Goal: Information Seeking & Learning: Stay updated

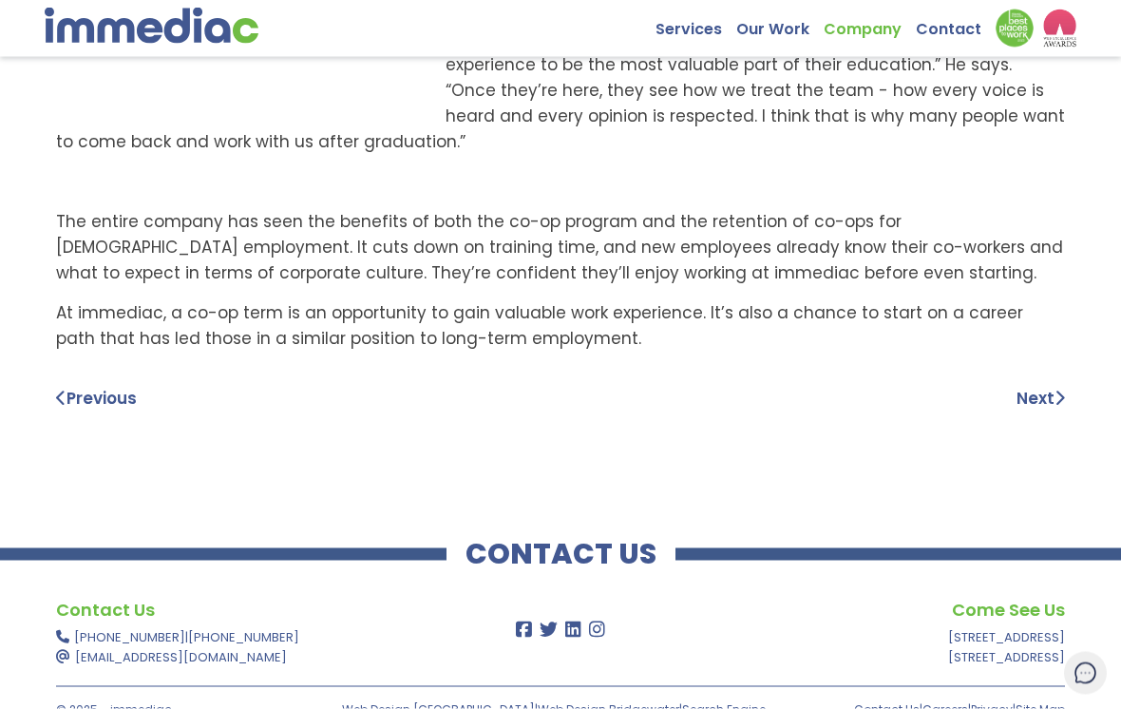
scroll to position [960, 0]
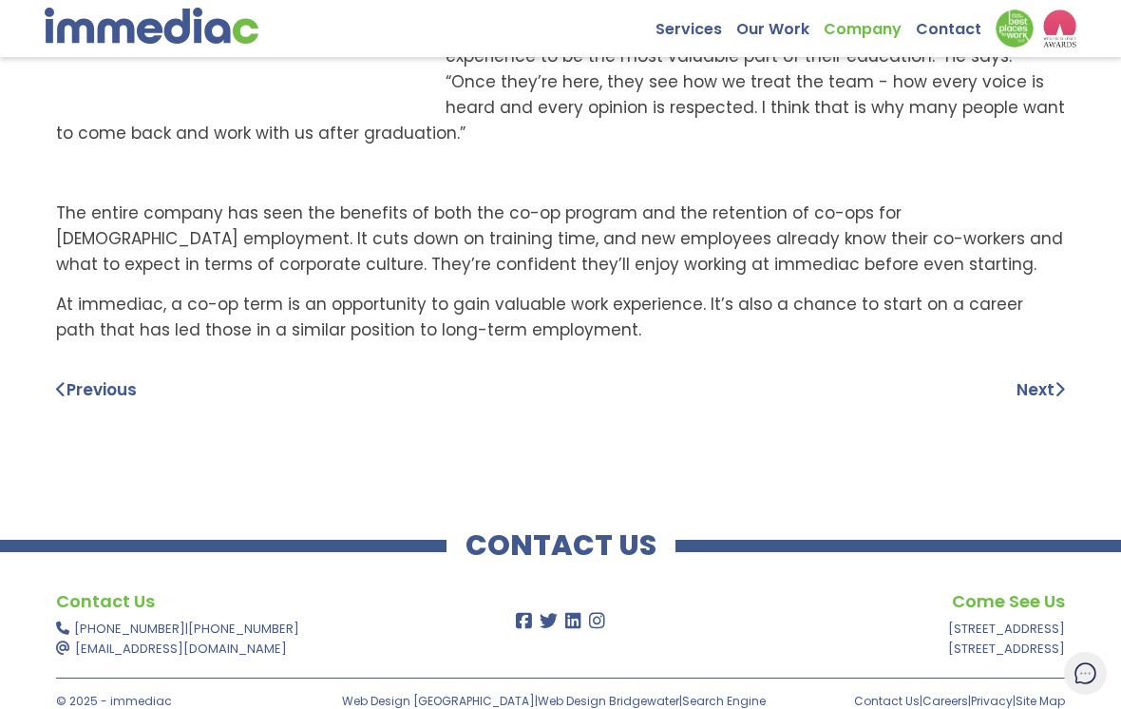
click at [69, 378] on link "Previous" at bounding box center [96, 389] width 81 height 23
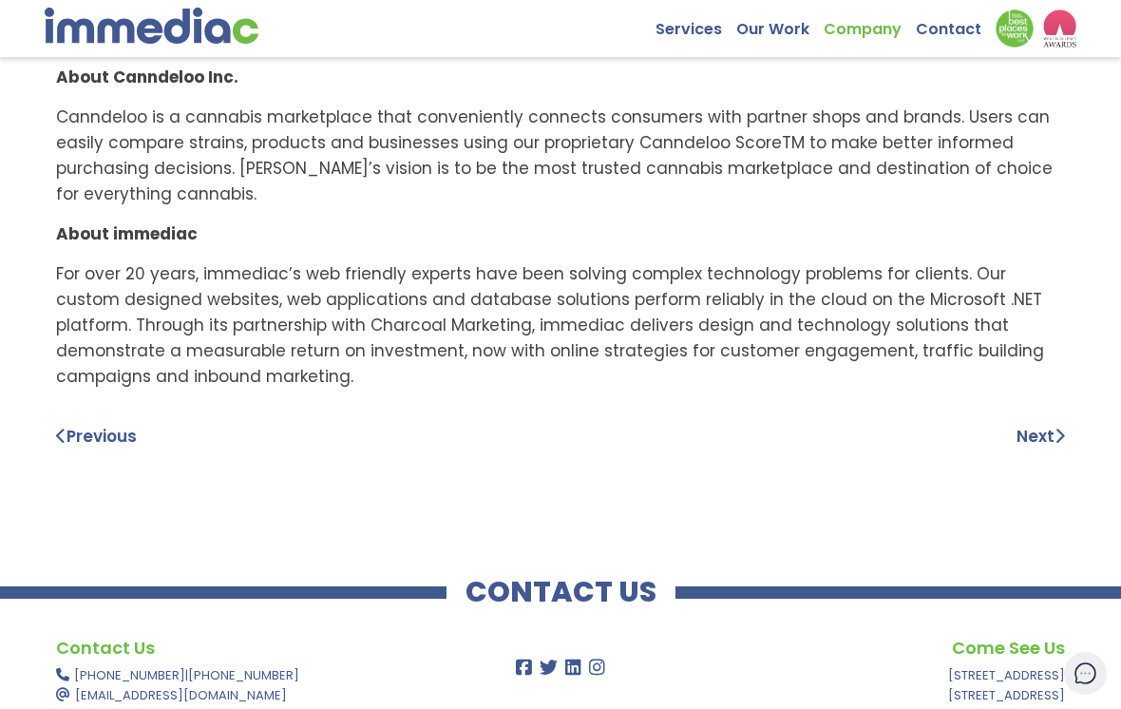
scroll to position [976, 0]
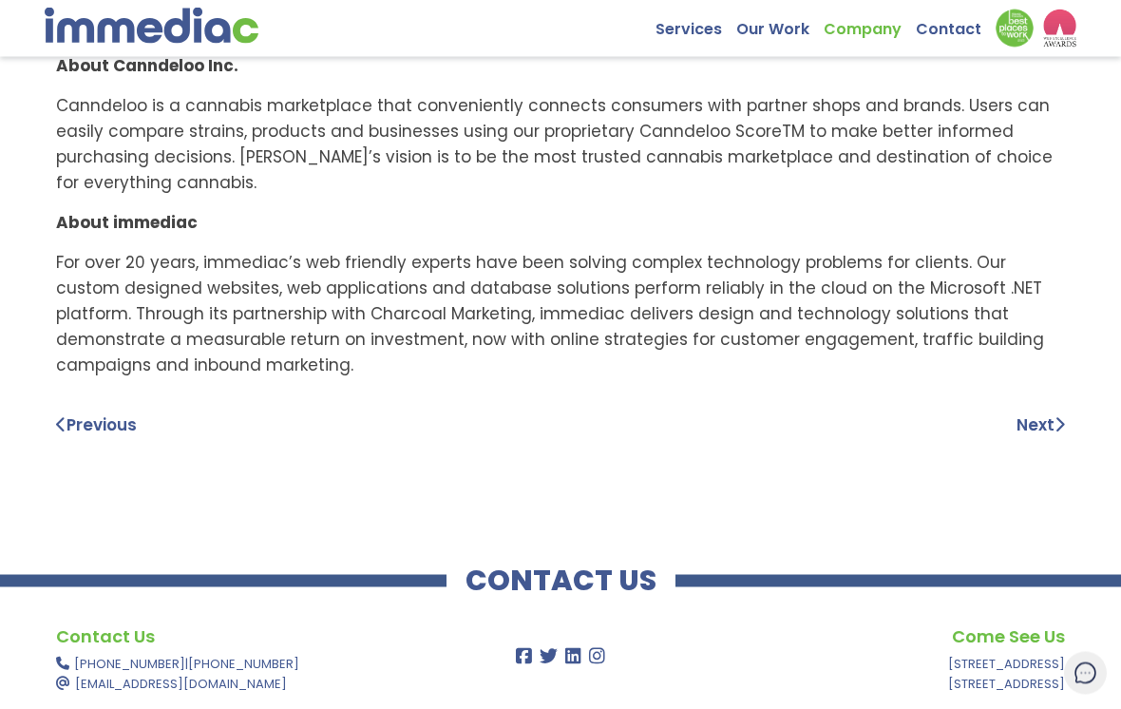
click at [1043, 412] on link "Next" at bounding box center [1040, 425] width 48 height 26
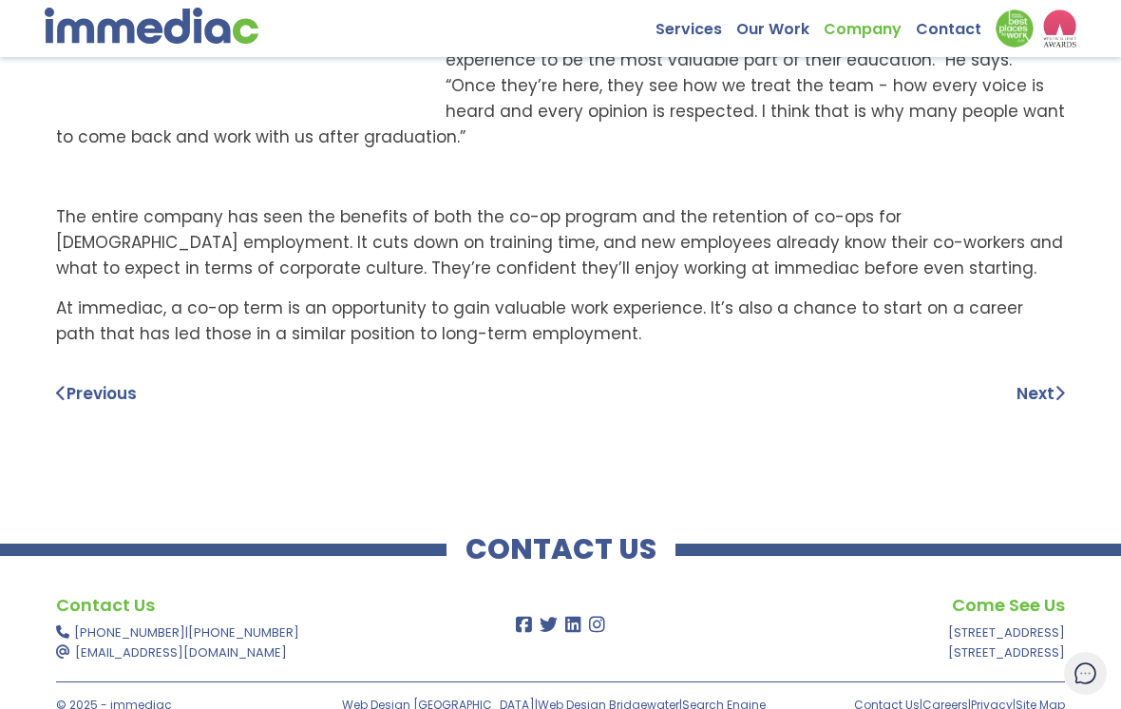
scroll to position [960, 0]
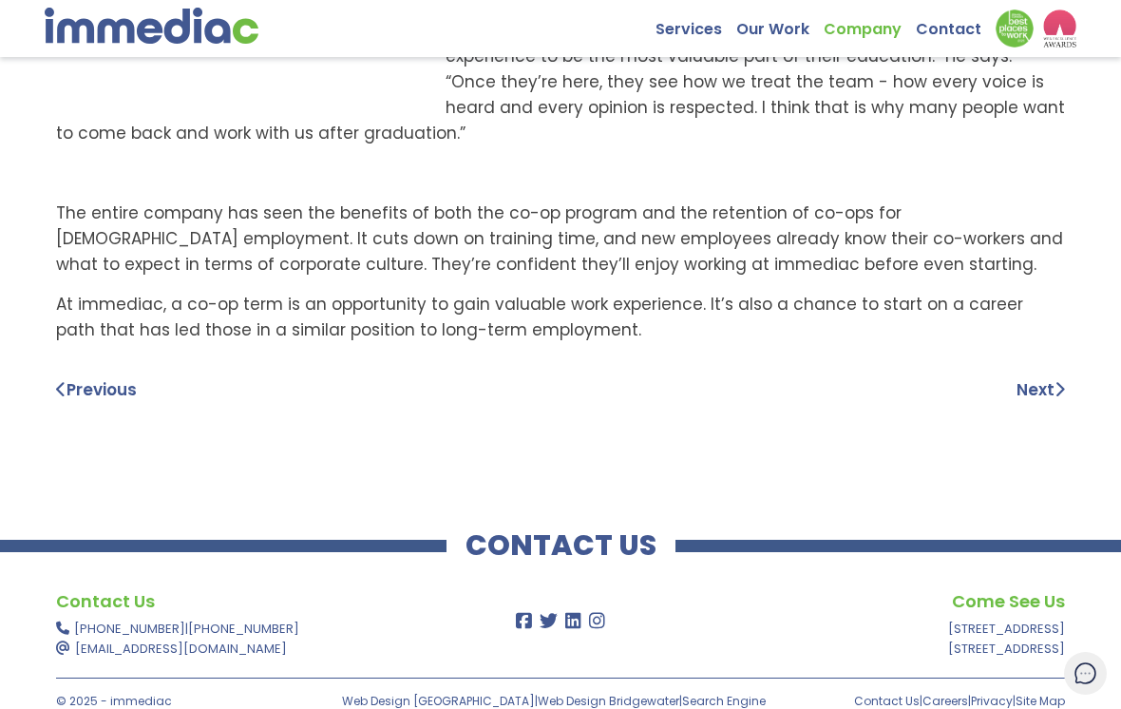
click at [1034, 377] on link "Next" at bounding box center [1040, 390] width 48 height 26
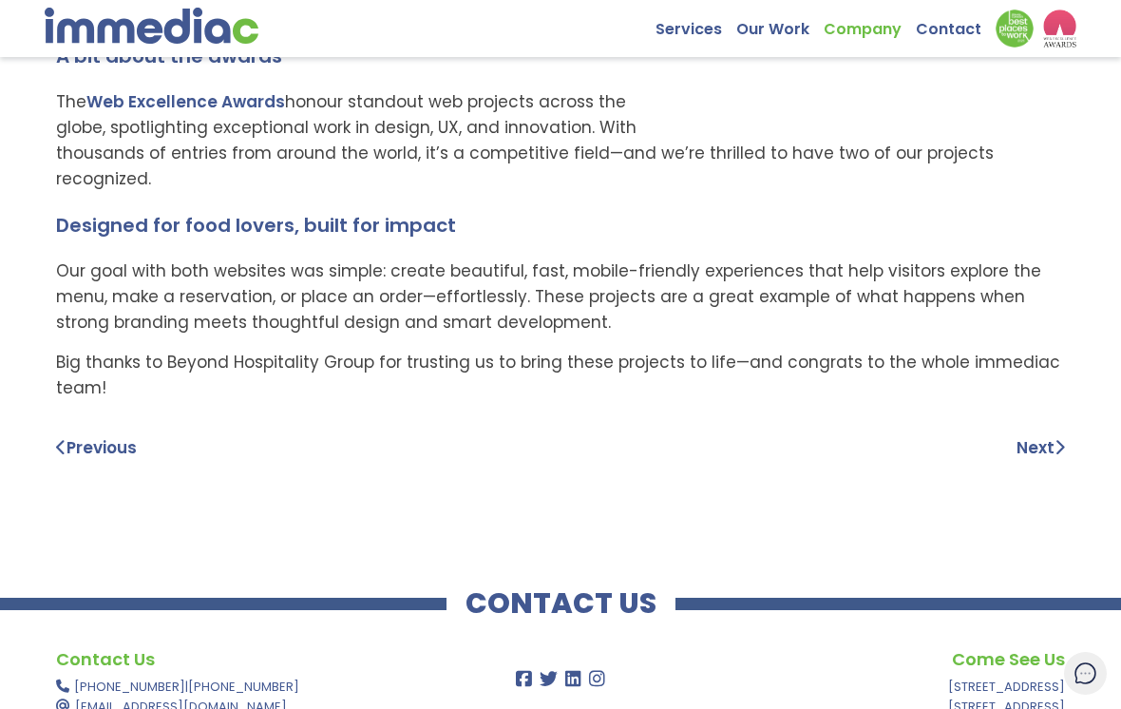
scroll to position [587, 0]
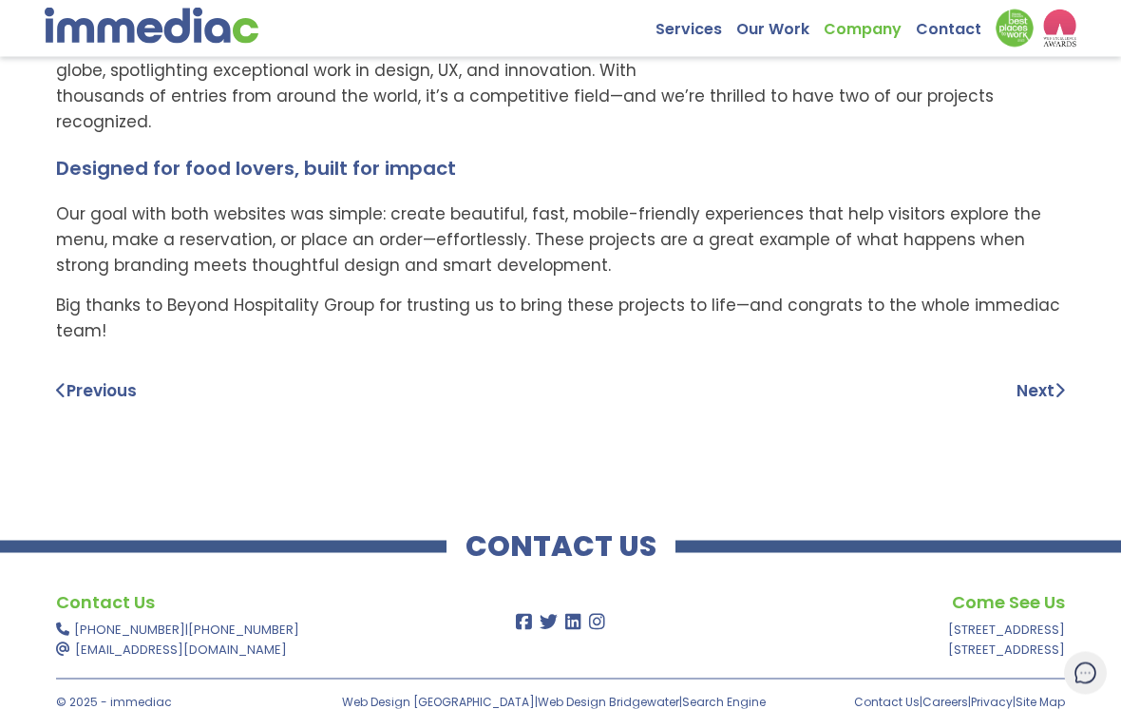
click at [1028, 378] on link "Next" at bounding box center [1040, 391] width 48 height 26
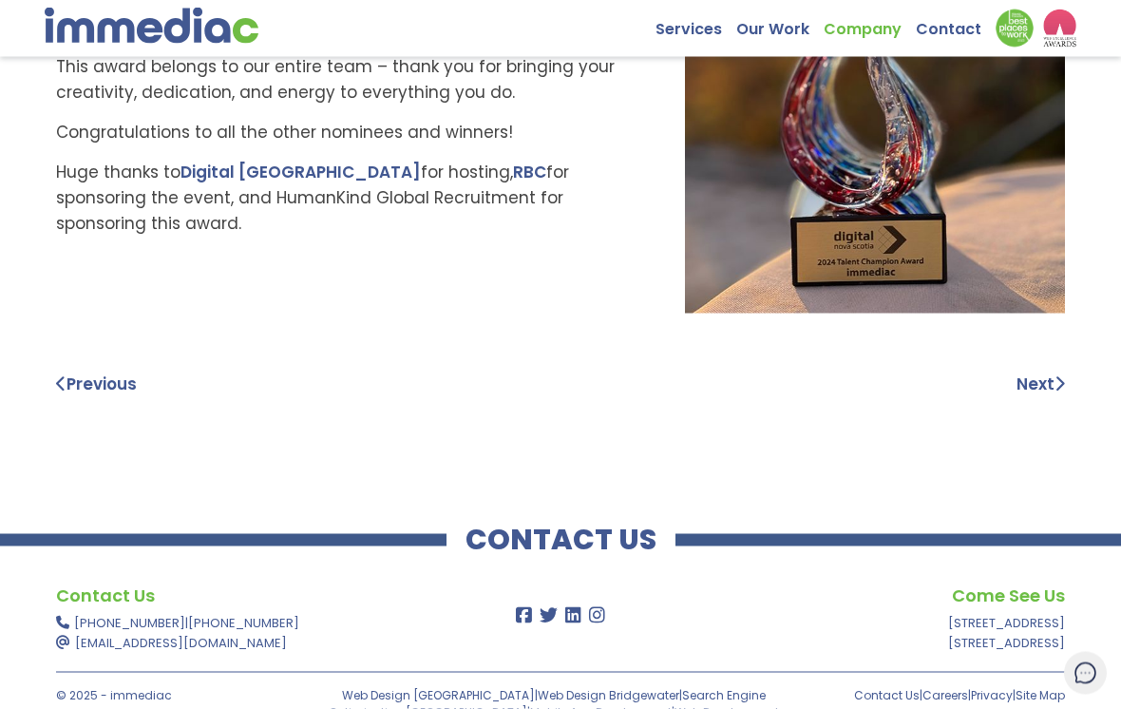
scroll to position [451, 0]
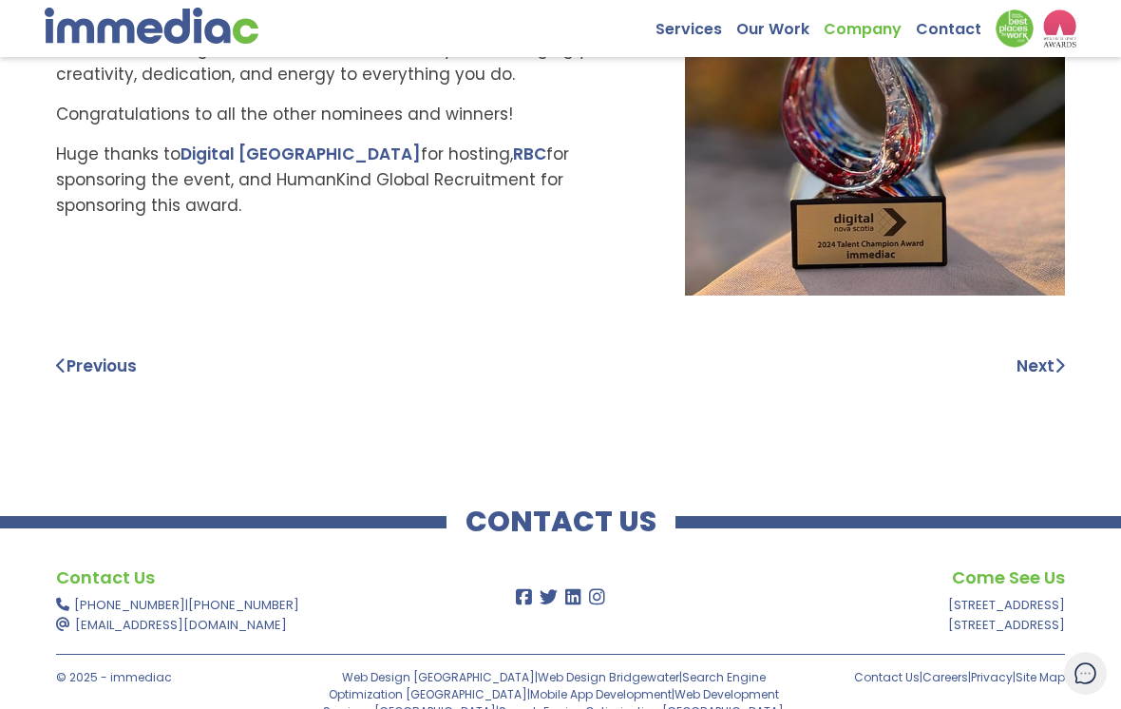
click at [1043, 369] on link "Next" at bounding box center [1040, 366] width 48 height 26
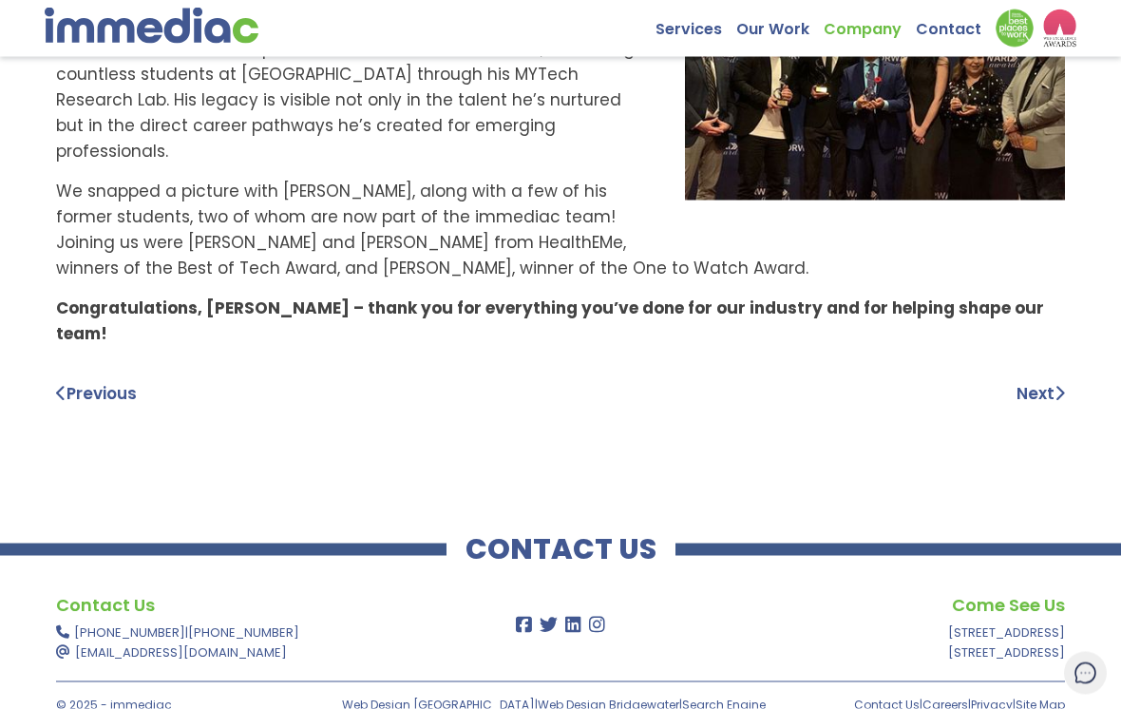
scroll to position [259, 0]
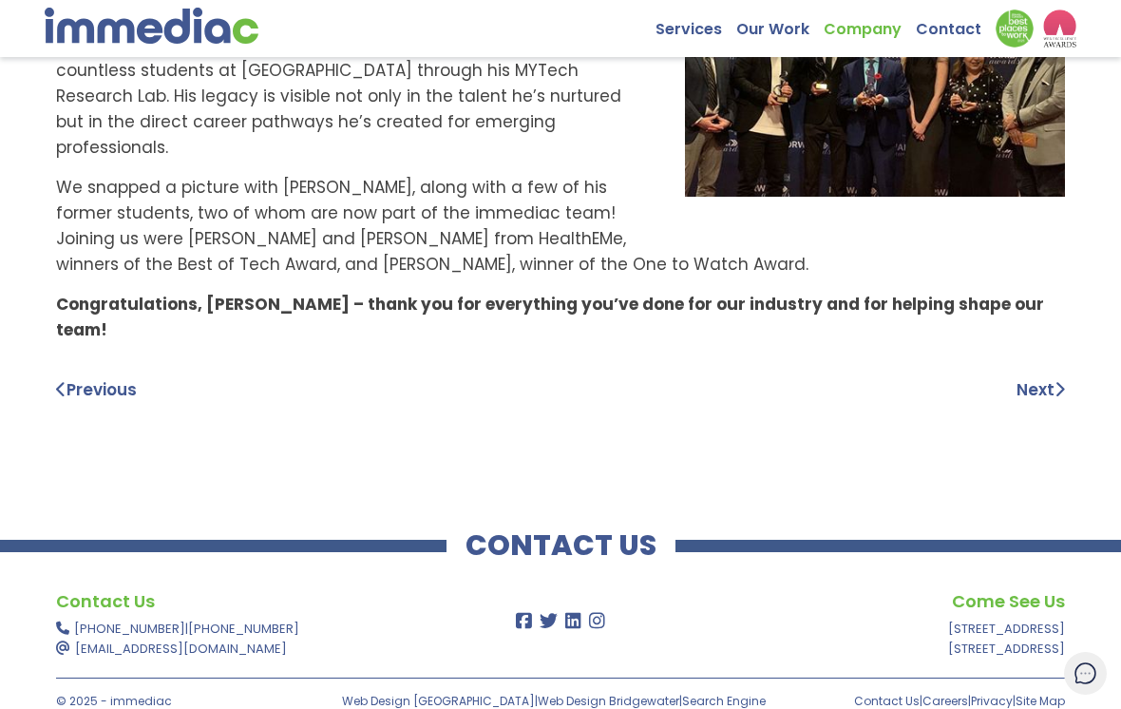
click at [1040, 377] on link "Next" at bounding box center [1040, 390] width 48 height 26
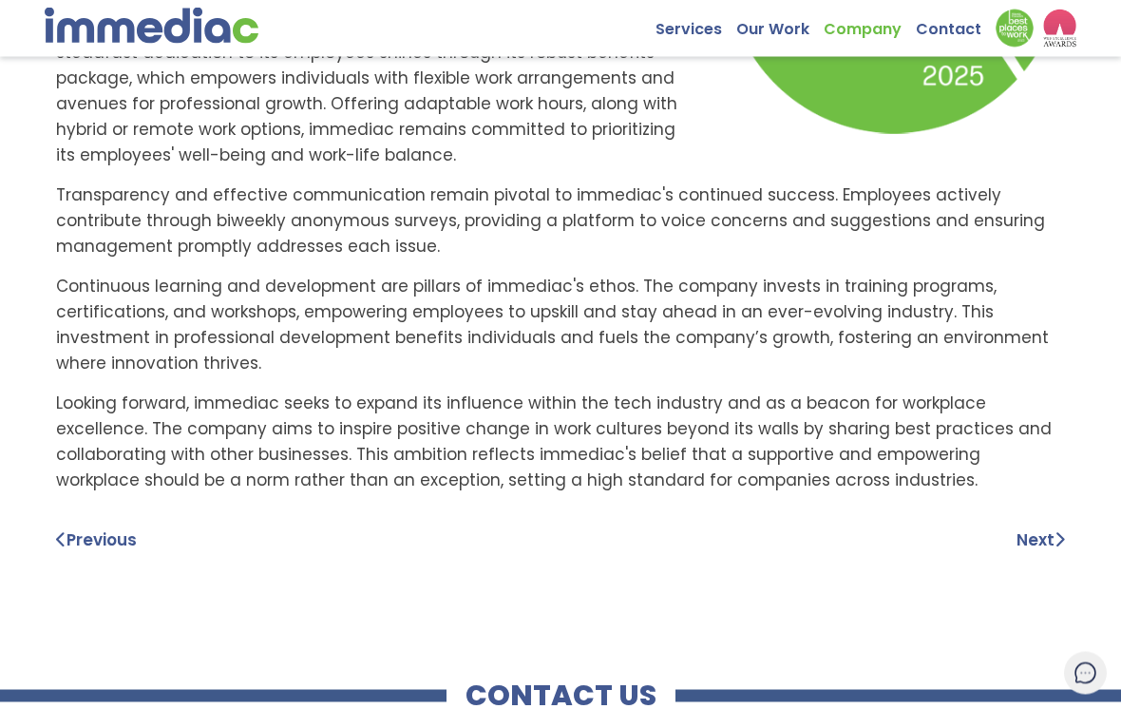
scroll to position [483, 0]
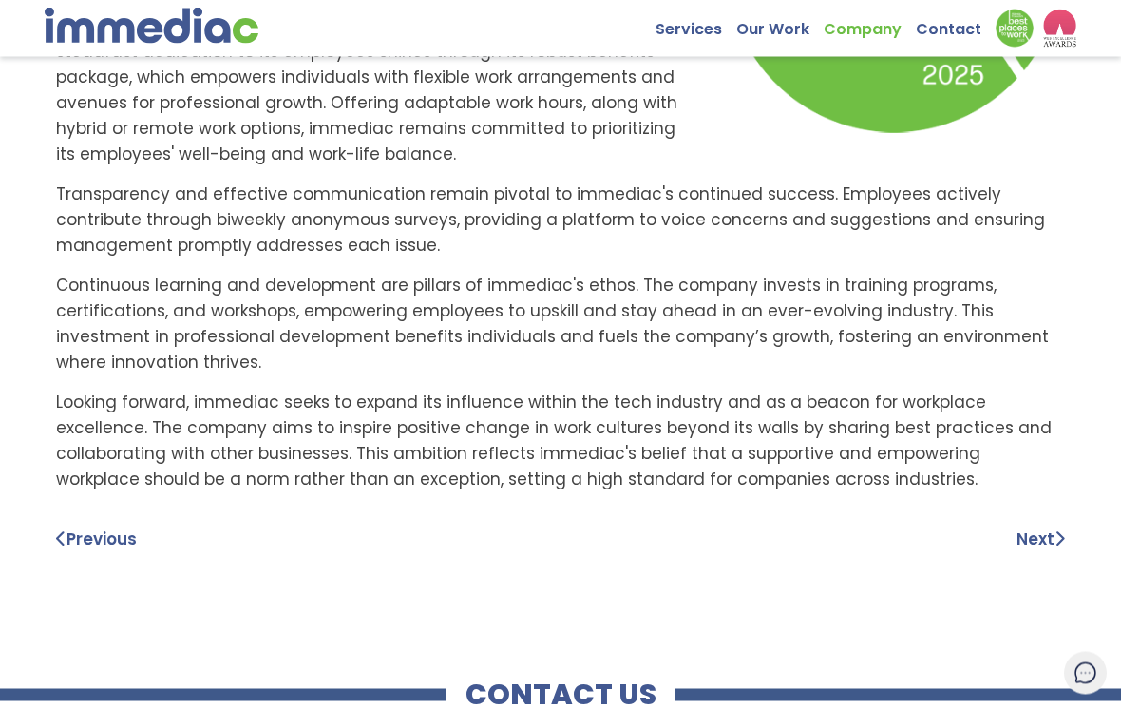
click at [1034, 535] on link "Next" at bounding box center [1040, 539] width 48 height 26
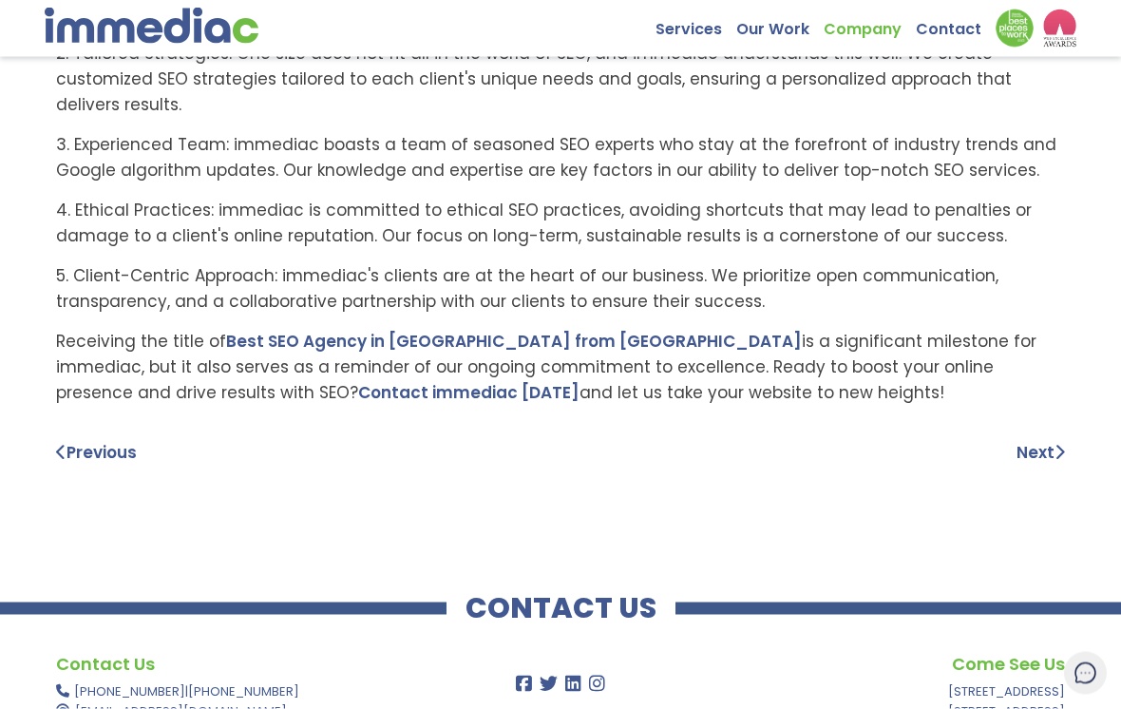
scroll to position [617, 0]
click at [1034, 439] on link "Next" at bounding box center [1040, 452] width 48 height 26
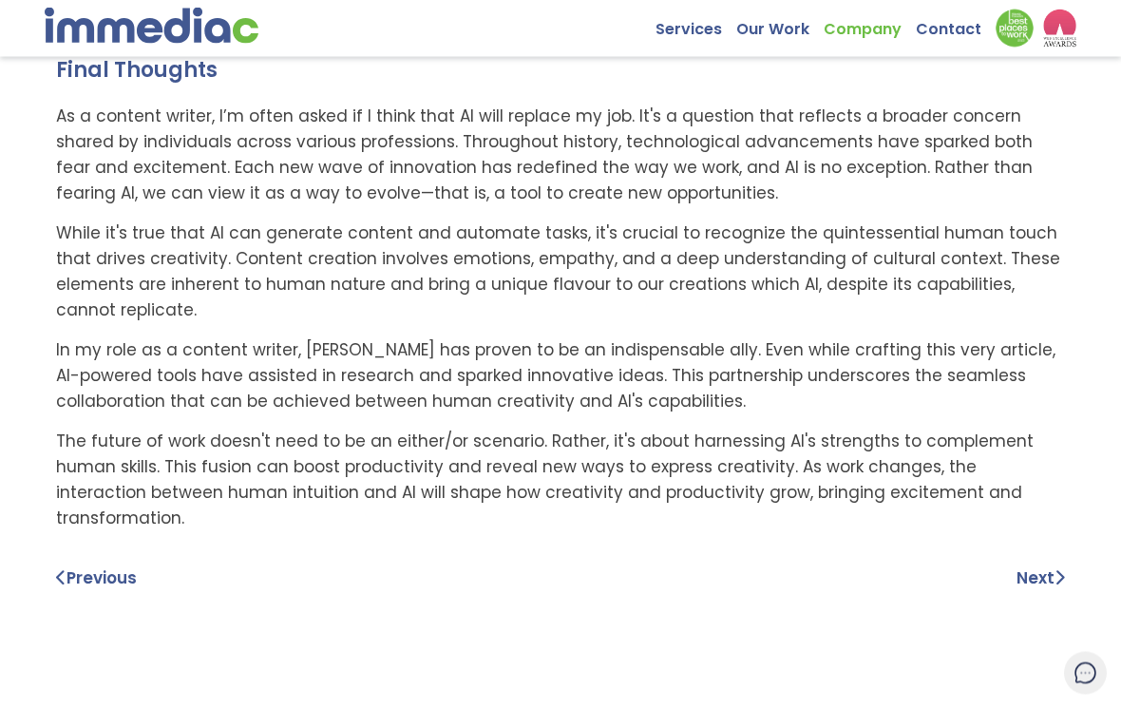
scroll to position [3071, 0]
click at [1044, 564] on link "Next" at bounding box center [1040, 577] width 48 height 26
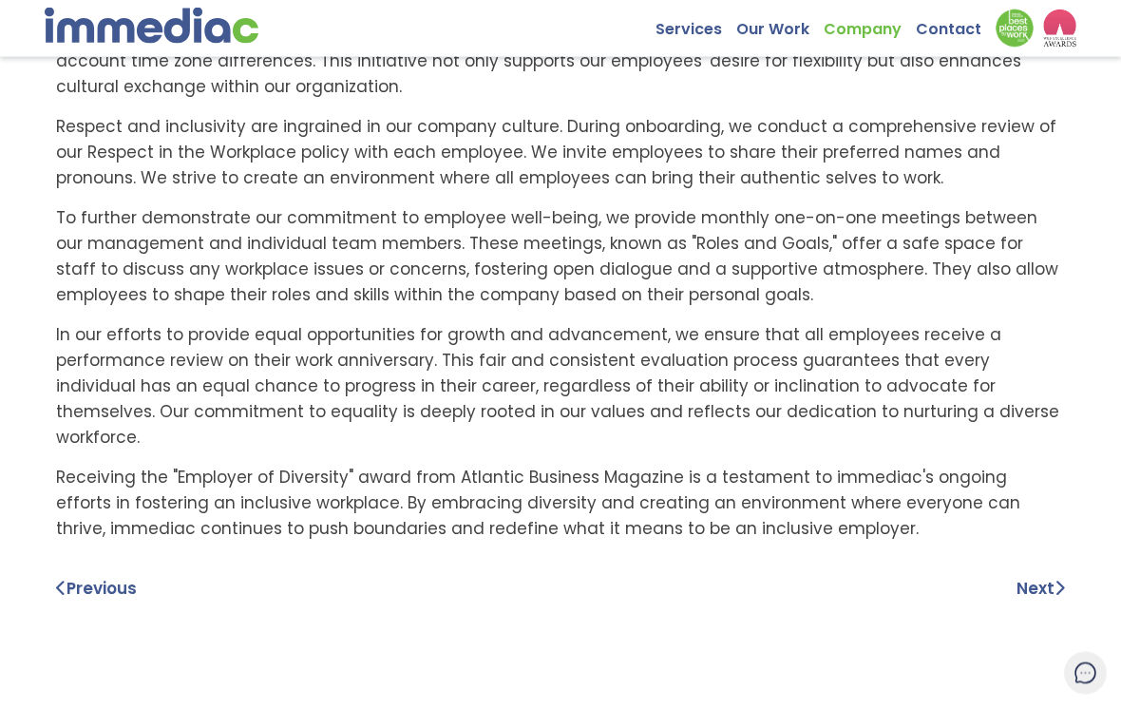
scroll to position [907, 0]
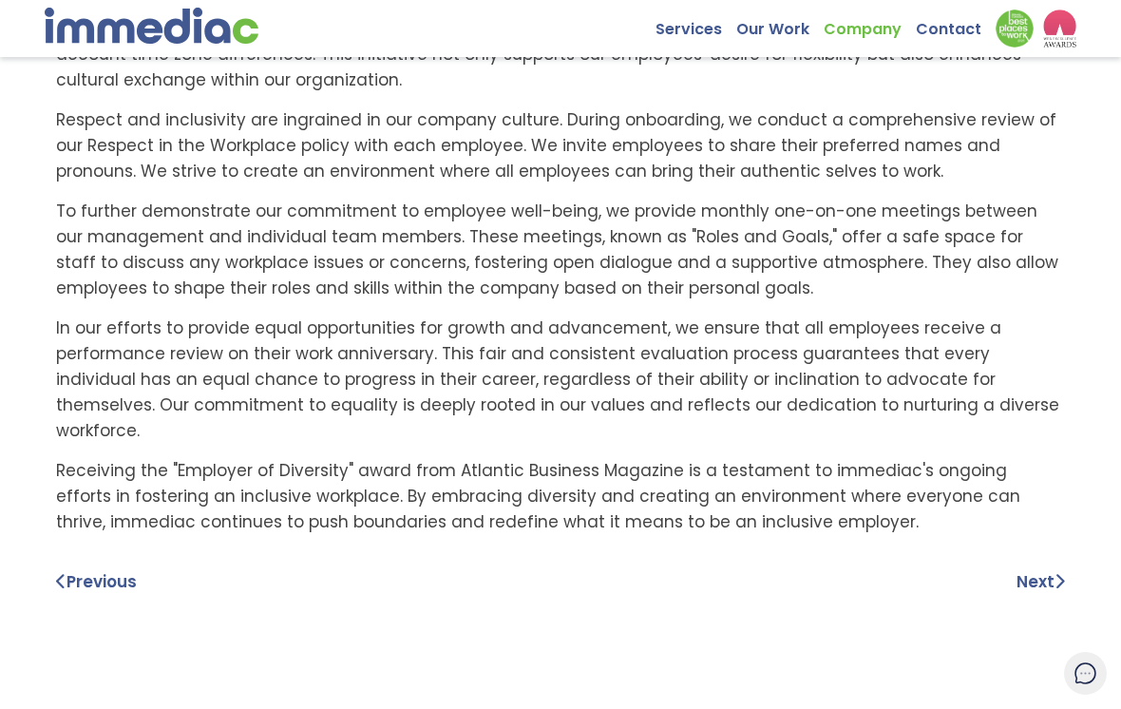
click at [1027, 569] on link "Next" at bounding box center [1040, 582] width 48 height 26
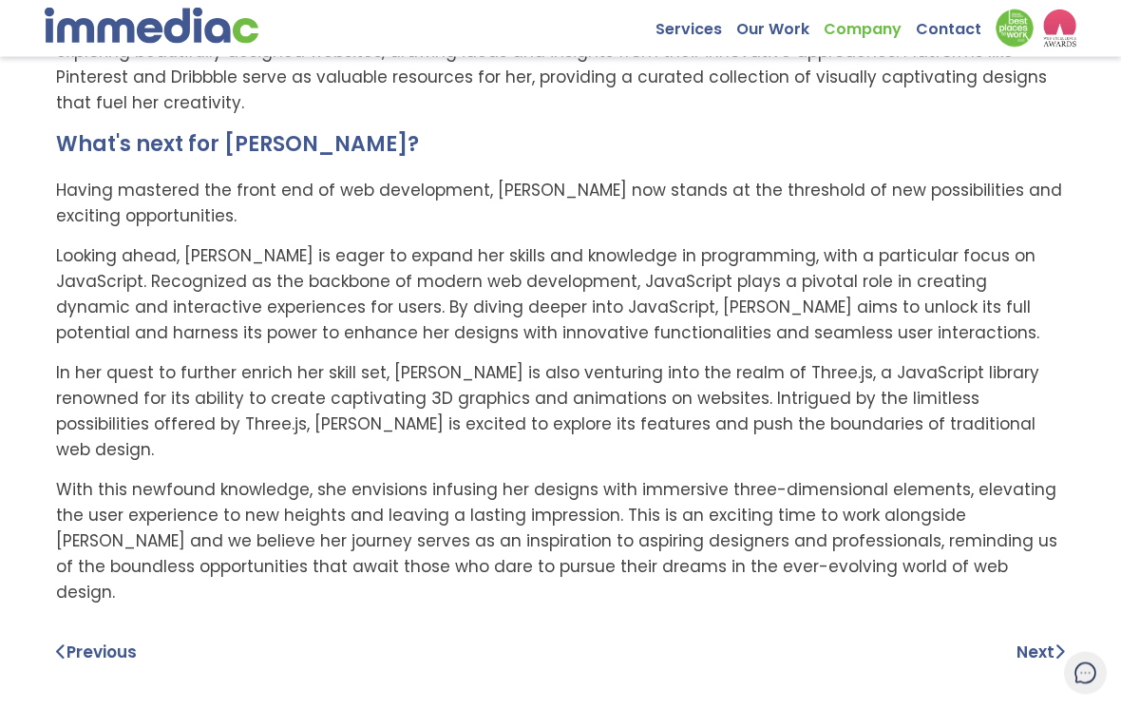
scroll to position [1700, 0]
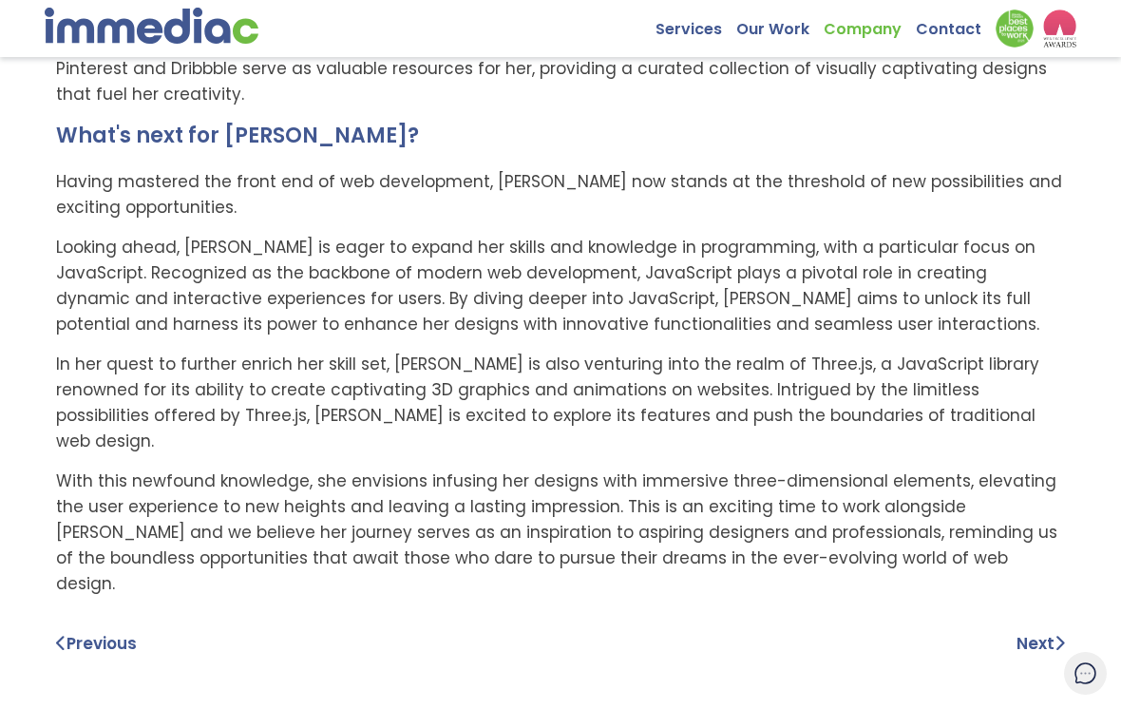
click at [1029, 631] on link "Next" at bounding box center [1040, 644] width 48 height 26
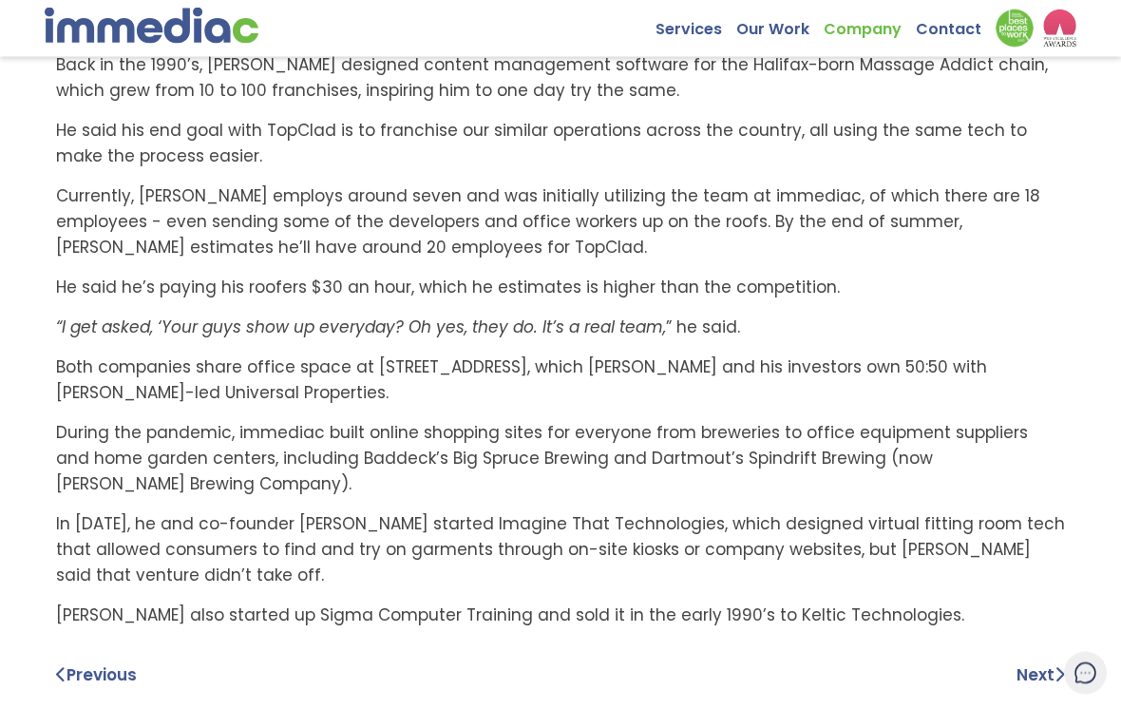
scroll to position [1135, 0]
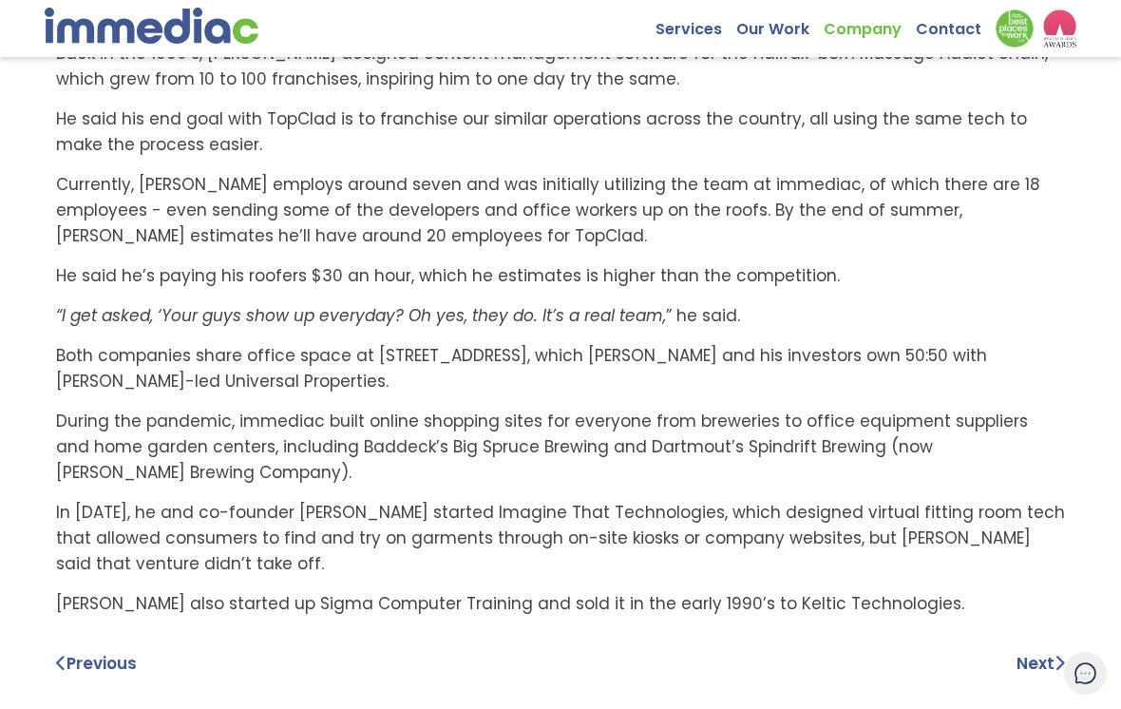
click at [1034, 651] on link "Next" at bounding box center [1040, 664] width 48 height 26
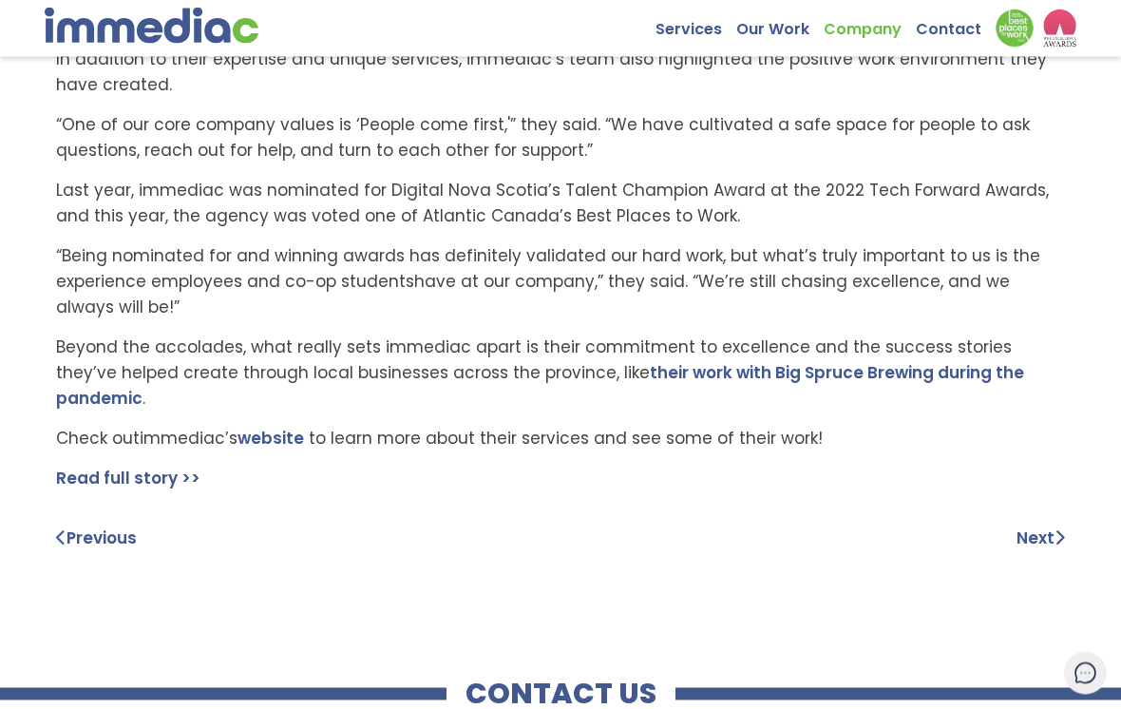
scroll to position [1113, 0]
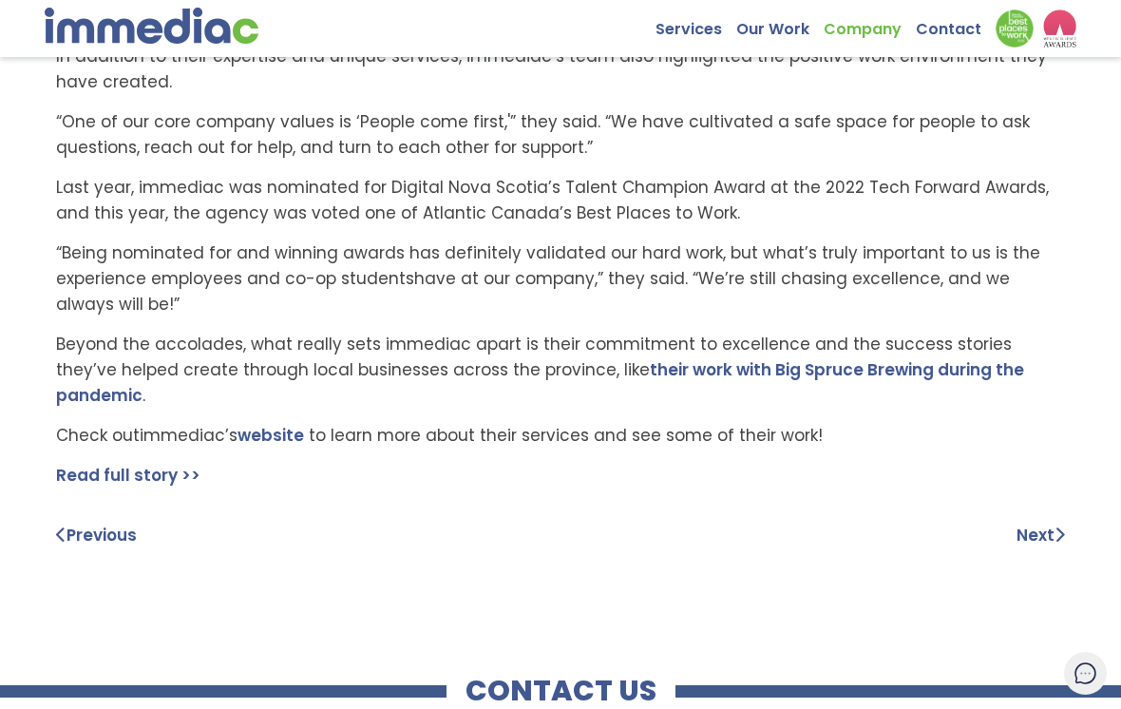
click at [1045, 522] on link "Next" at bounding box center [1040, 535] width 48 height 26
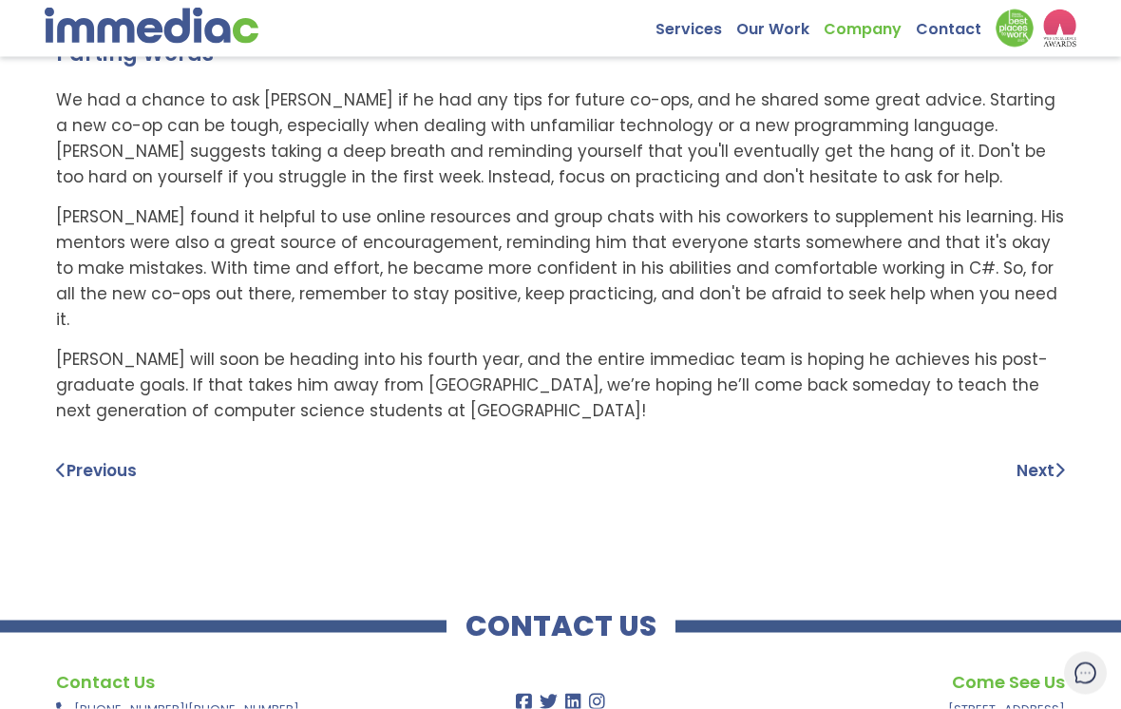
scroll to position [2552, 0]
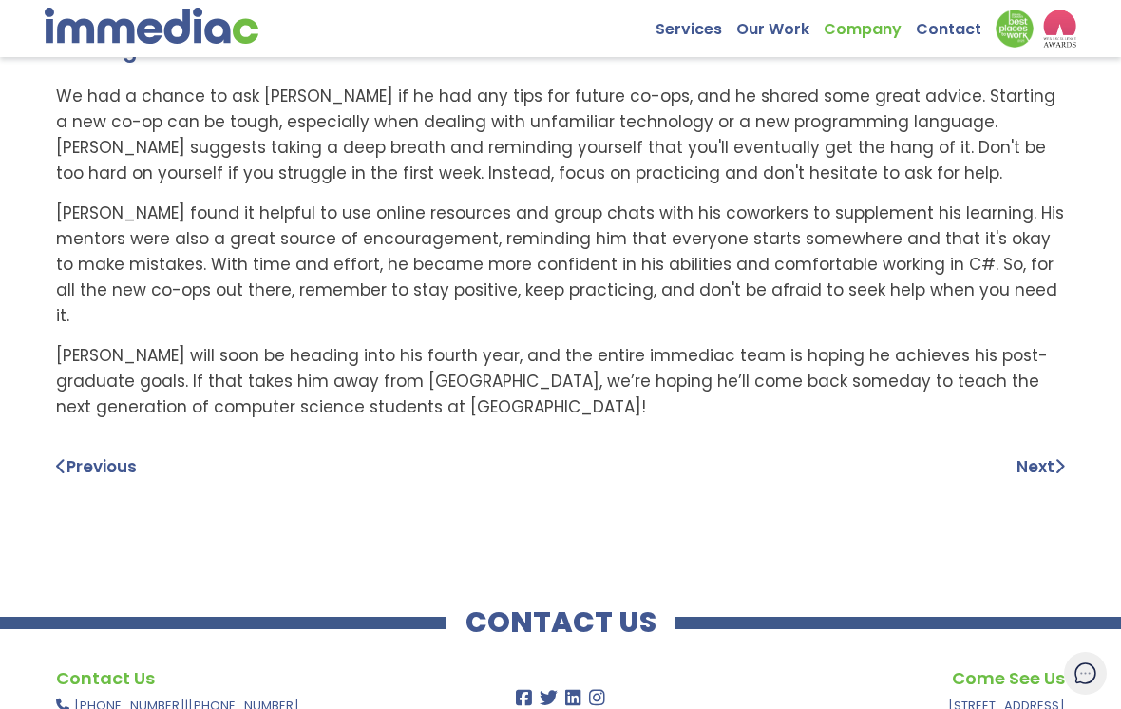
click at [1032, 454] on link "Next" at bounding box center [1040, 467] width 48 height 26
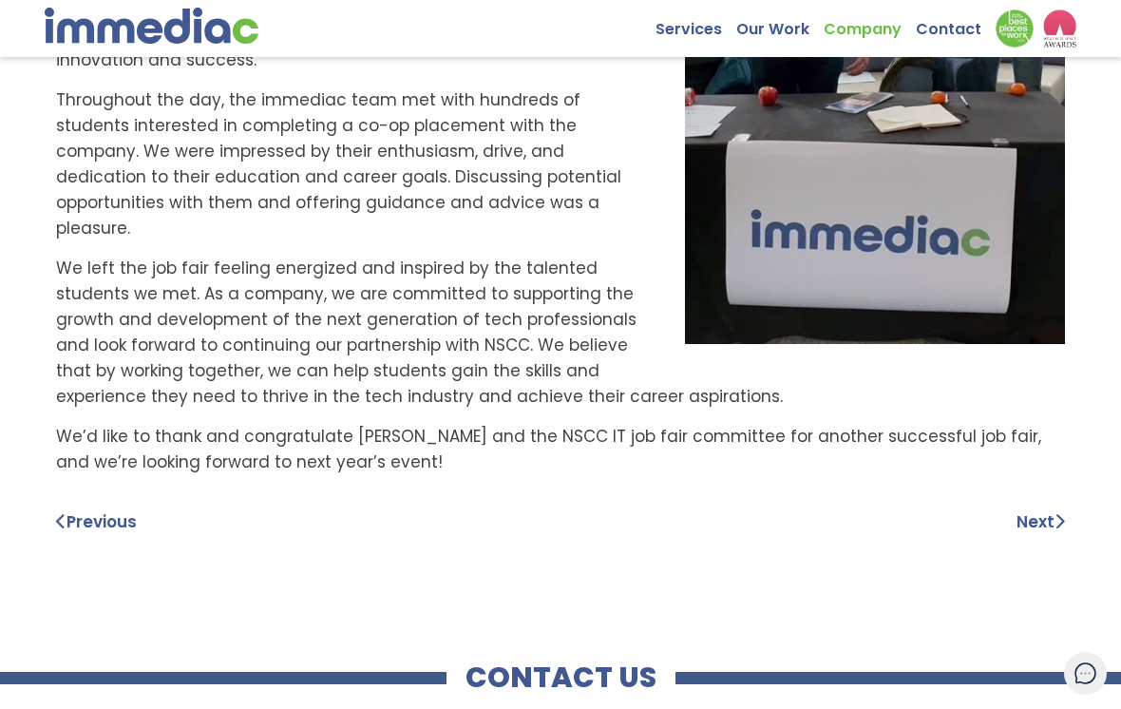
scroll to position [599, 0]
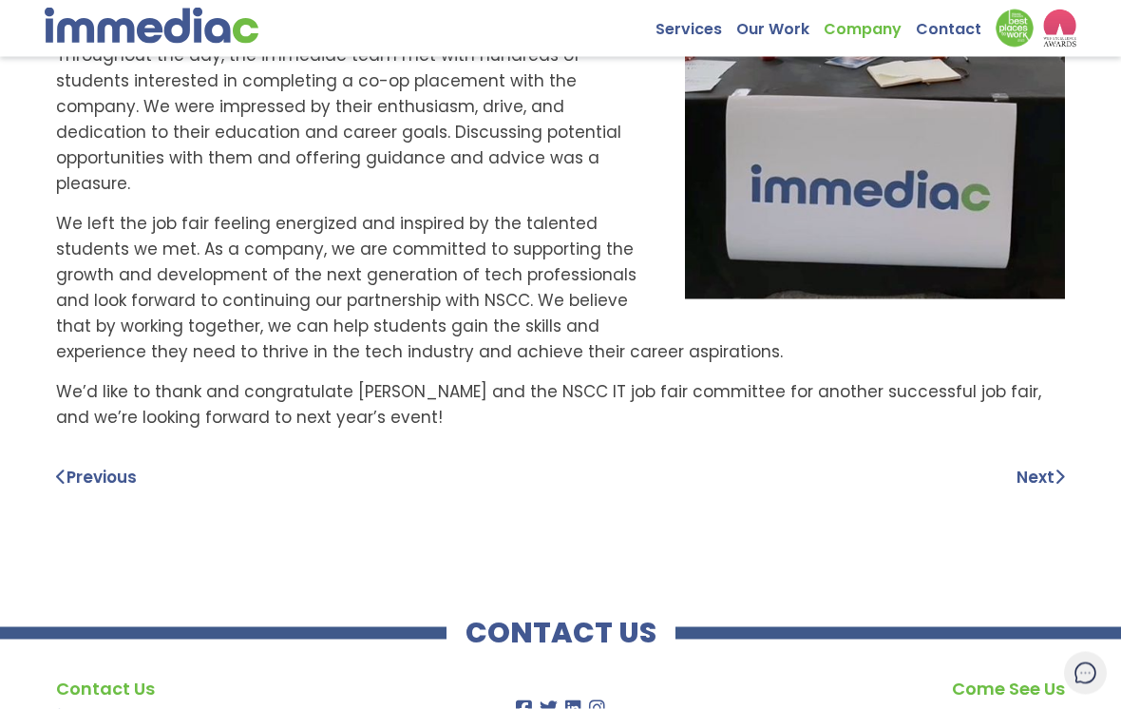
click at [1036, 465] on link "Next" at bounding box center [1040, 478] width 48 height 26
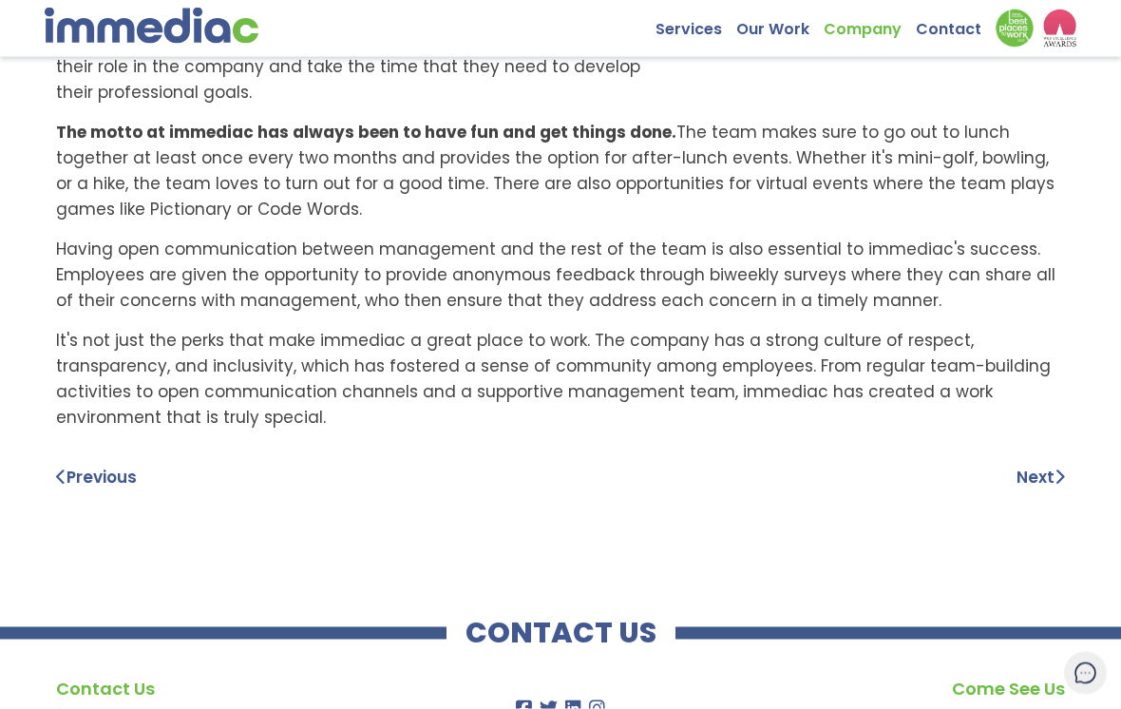
scroll to position [617, 0]
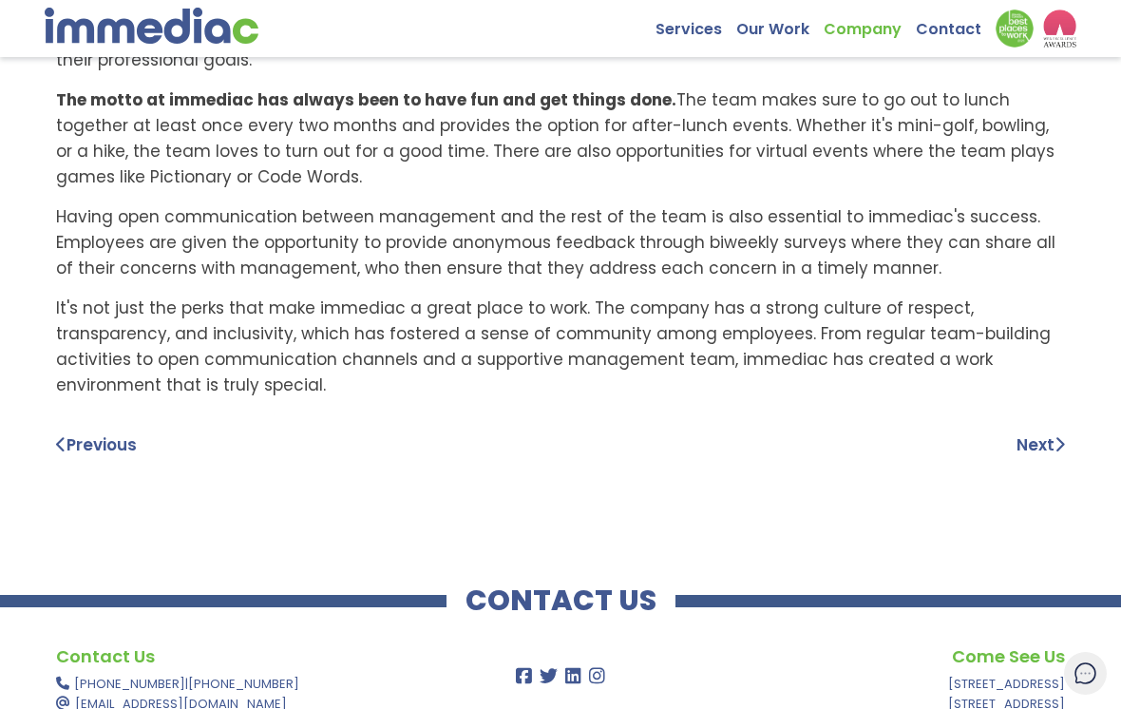
click at [1043, 432] on link "Next" at bounding box center [1040, 445] width 48 height 26
